Goal: Register for event/course

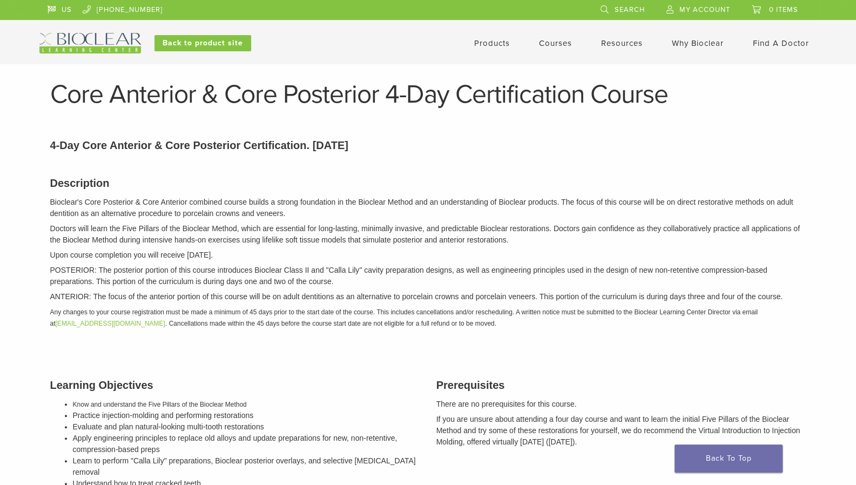
click at [548, 41] on link "Courses" at bounding box center [555, 43] width 33 height 10
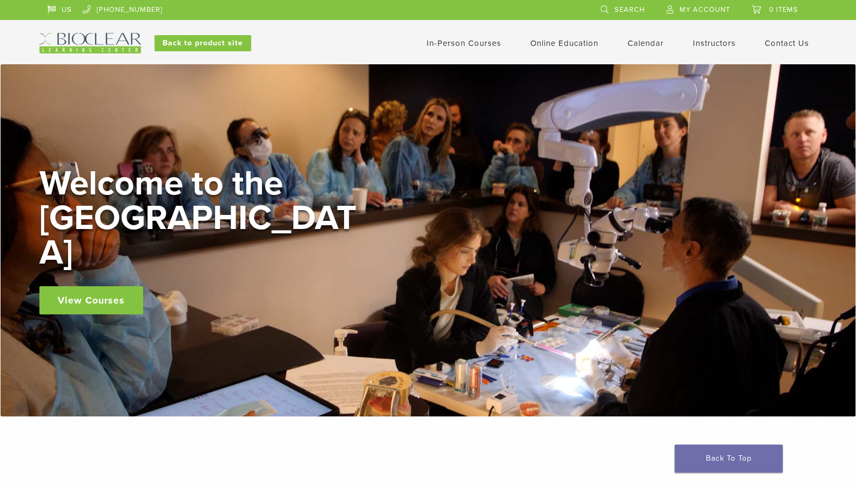
click at [446, 44] on link "In-Person Courses" at bounding box center [464, 43] width 75 height 10
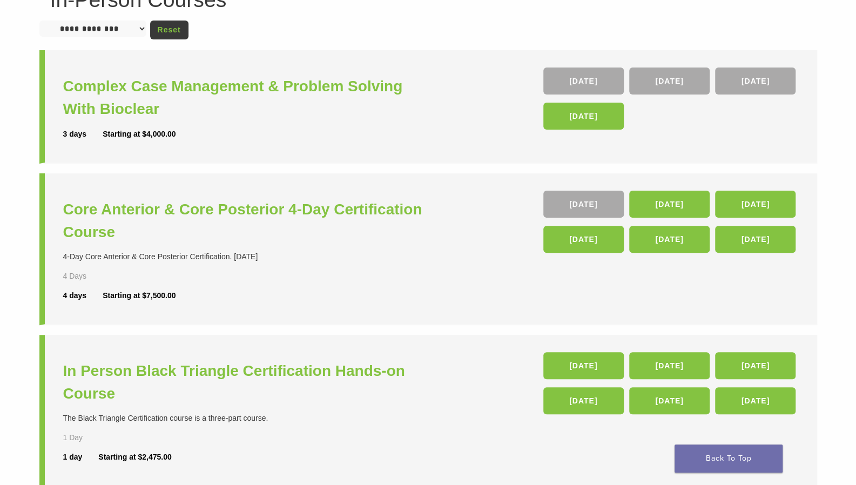
scroll to position [196, 0]
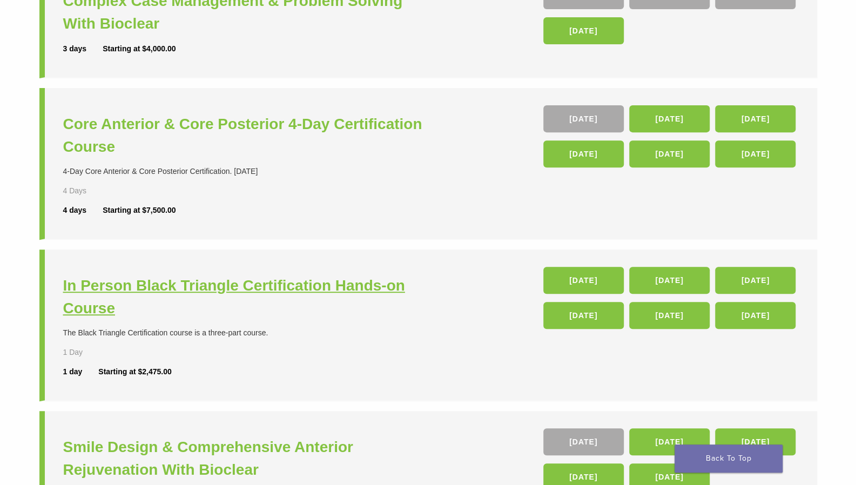
click at [150, 286] on h3 "In Person Black Triangle Certification Hands-on Course" at bounding box center [247, 296] width 368 height 45
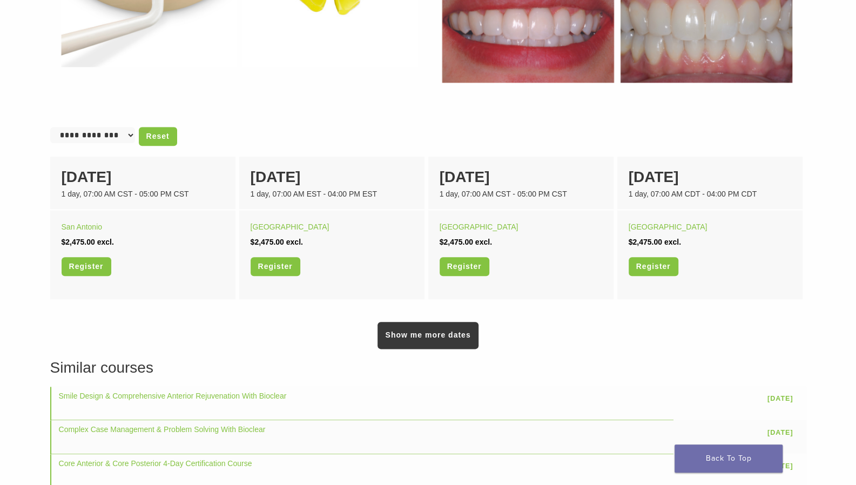
scroll to position [615, 0]
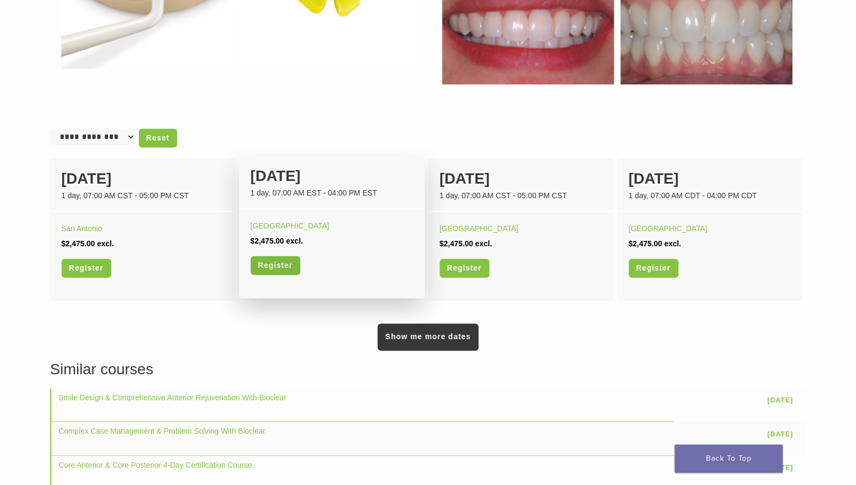
click at [269, 261] on link "Register" at bounding box center [276, 265] width 50 height 19
